Goal: Transaction & Acquisition: Purchase product/service

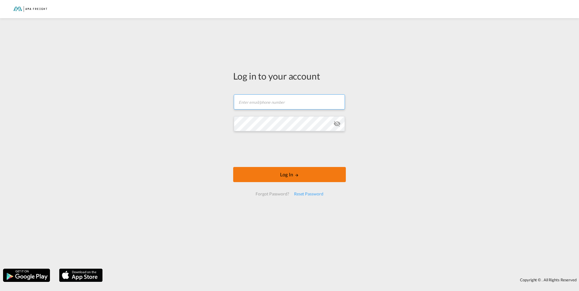
type input "[PERSON_NAME][EMAIL_ADDRESS][DOMAIN_NAME]"
click at [286, 174] on button "Log In" at bounding box center [289, 174] width 113 height 15
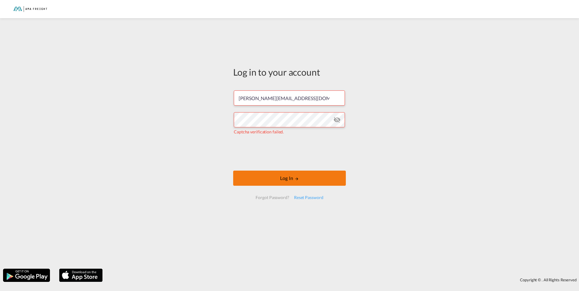
click at [286, 183] on button "Log In" at bounding box center [289, 178] width 113 height 15
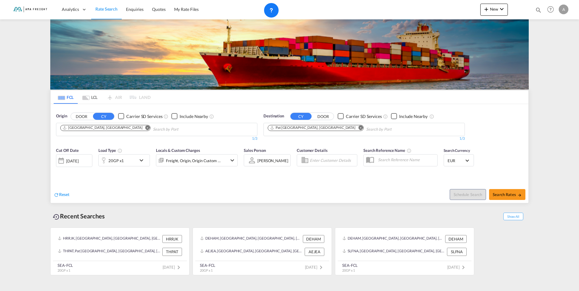
click at [145, 128] on md-icon "Remove" at bounding box center [147, 127] width 5 height 5
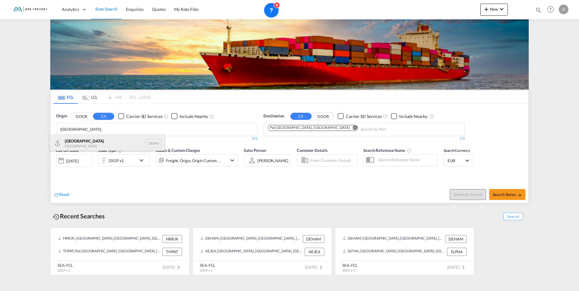
type input "[GEOGRAPHIC_DATA]"
click at [84, 141] on div "[GEOGRAPHIC_DATA] [GEOGRAPHIC_DATA] DEBRV" at bounding box center [107, 144] width 115 height 18
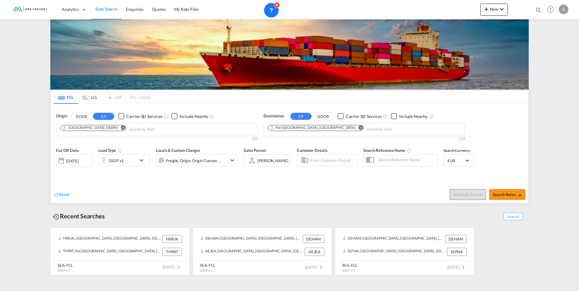
click at [358, 127] on md-icon "Remove" at bounding box center [360, 127] width 5 height 5
click at [292, 127] on body "Analytics Reports Rate Search Enquiries Quotes My Rate Files Analytics" at bounding box center [289, 145] width 579 height 291
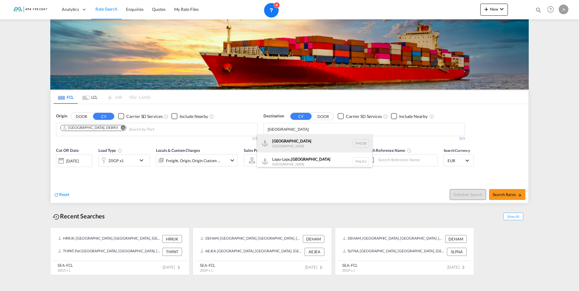
type input "[GEOGRAPHIC_DATA]"
click at [292, 140] on div "Cebu [GEOGRAPHIC_DATA] PHCEB" at bounding box center [314, 144] width 115 height 18
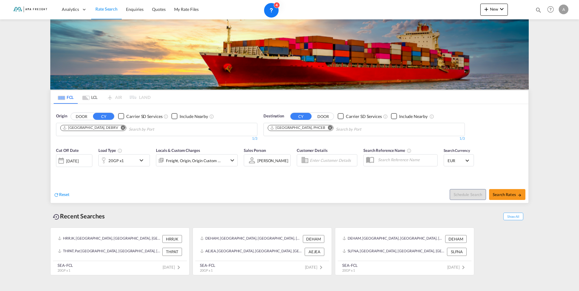
click at [143, 162] on md-icon "icon-chevron-down" at bounding box center [143, 160] width 10 height 7
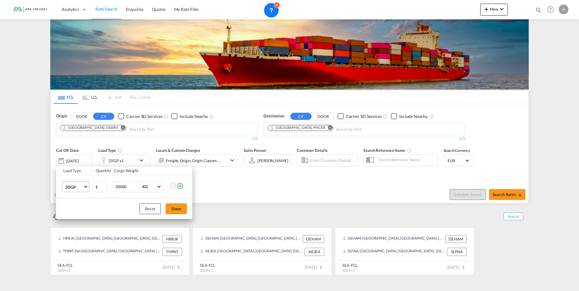
click at [84, 186] on md-select-value "20GP" at bounding box center [77, 187] width 24 height 10
click at [75, 214] on div "40OT" at bounding box center [70, 211] width 10 height 6
click at [179, 207] on button "Done" at bounding box center [176, 209] width 21 height 11
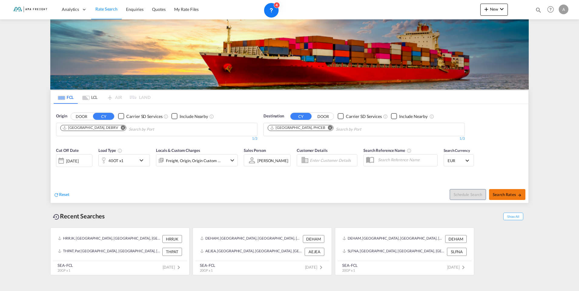
click at [508, 192] on span "Search Rates" at bounding box center [507, 194] width 29 height 5
type input "DEBRV to PHCEB / [DATE]"
